Goal: Navigation & Orientation: Find specific page/section

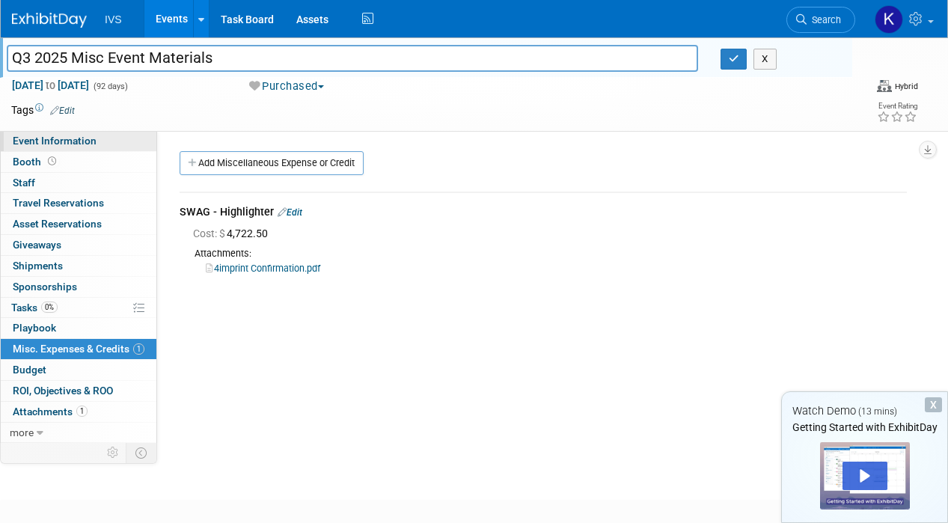
click at [80, 141] on span "Event Information" at bounding box center [55, 141] width 84 height 12
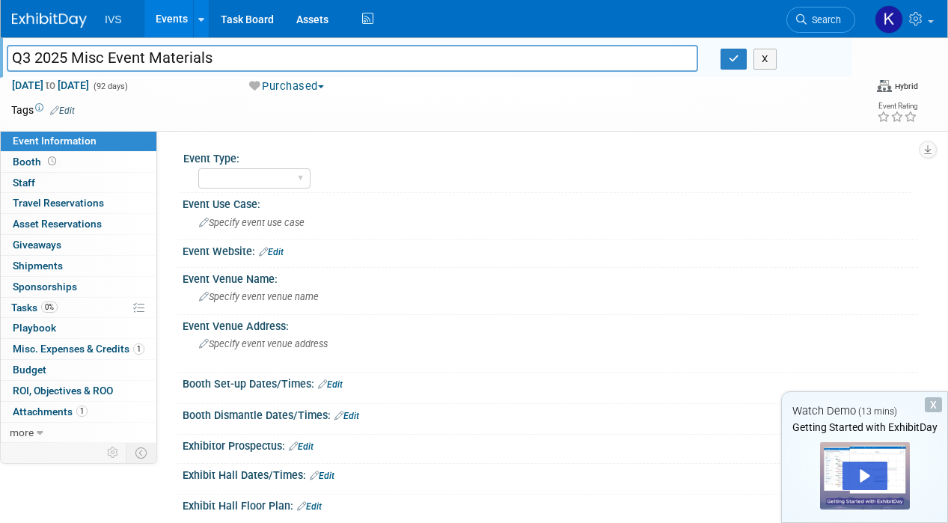
click at [153, 19] on link "Events" at bounding box center [171, 18] width 55 height 37
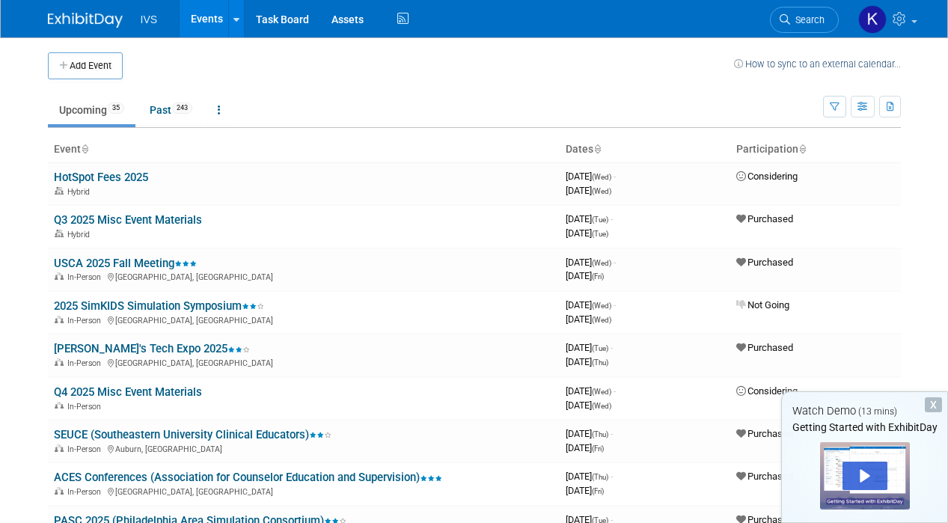
click at [493, 84] on td "Upcoming 35 Past 243 All Events 278 Past and Upcoming Grouped Annually Events g…" at bounding box center [435, 103] width 775 height 49
drag, startPoint x: 435, startPoint y: 64, endPoint x: 417, endPoint y: 57, distance: 20.1
click at [435, 64] on td at bounding box center [428, 65] width 611 height 27
